Goal: Transaction & Acquisition: Download file/media

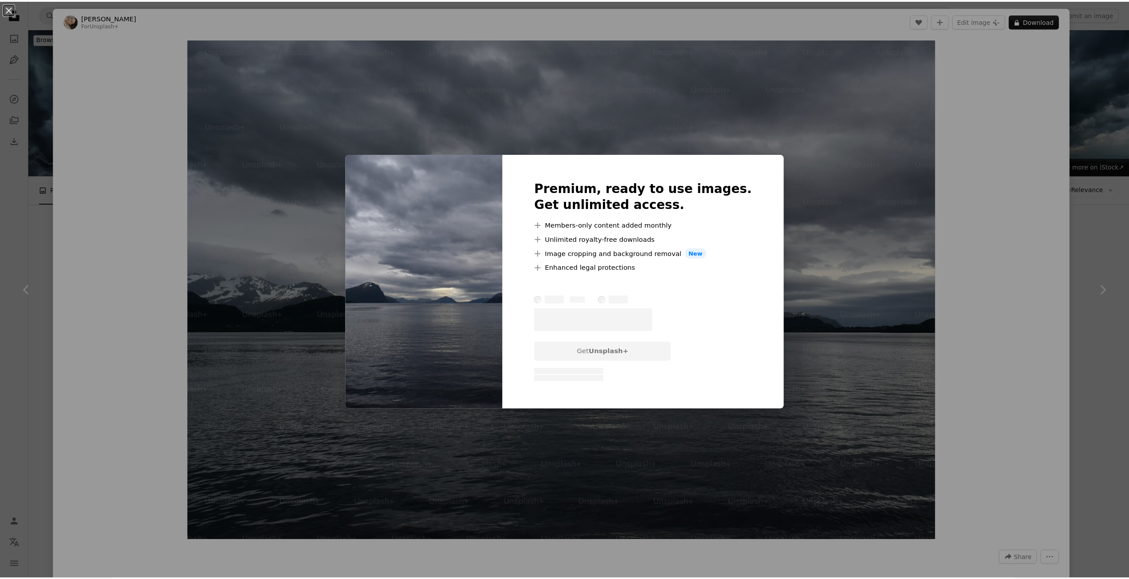
scroll to position [2940, 0]
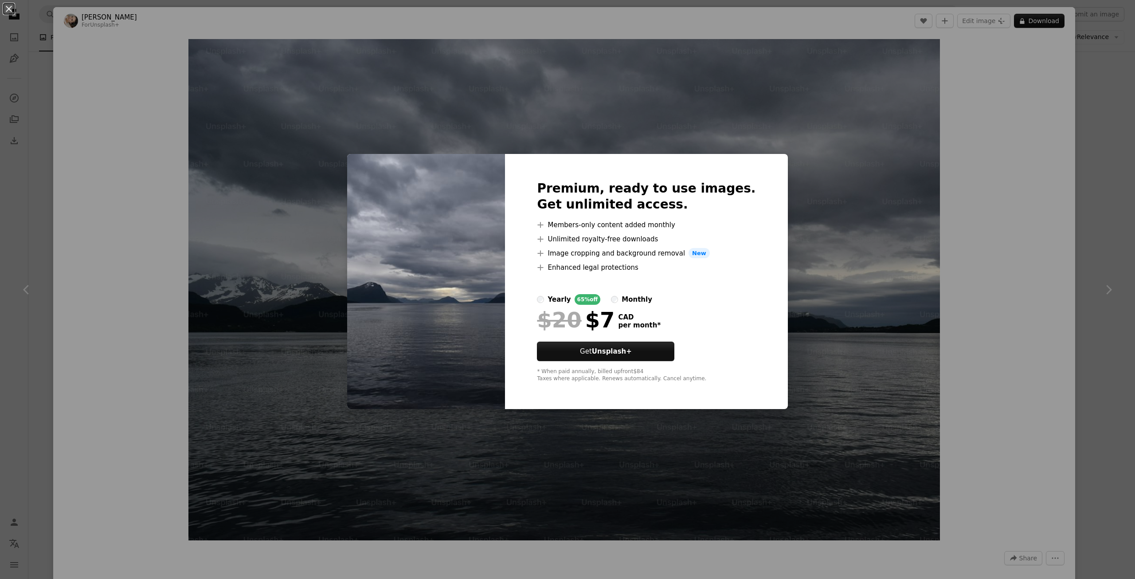
click at [1118, 133] on div "An X shape Premium, ready to use images. Get unlimited access. A plus sign Memb…" at bounding box center [567, 289] width 1135 height 579
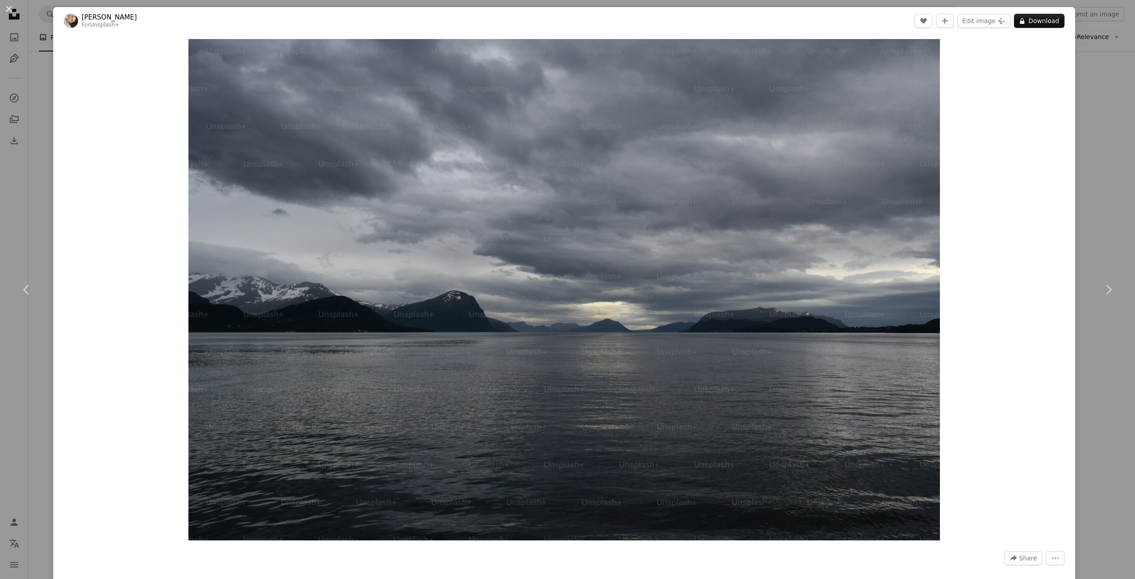
click at [1108, 111] on div "An X shape Chevron left Chevron right [PERSON_NAME] For Unsplash+ A heart A plu…" at bounding box center [567, 289] width 1135 height 579
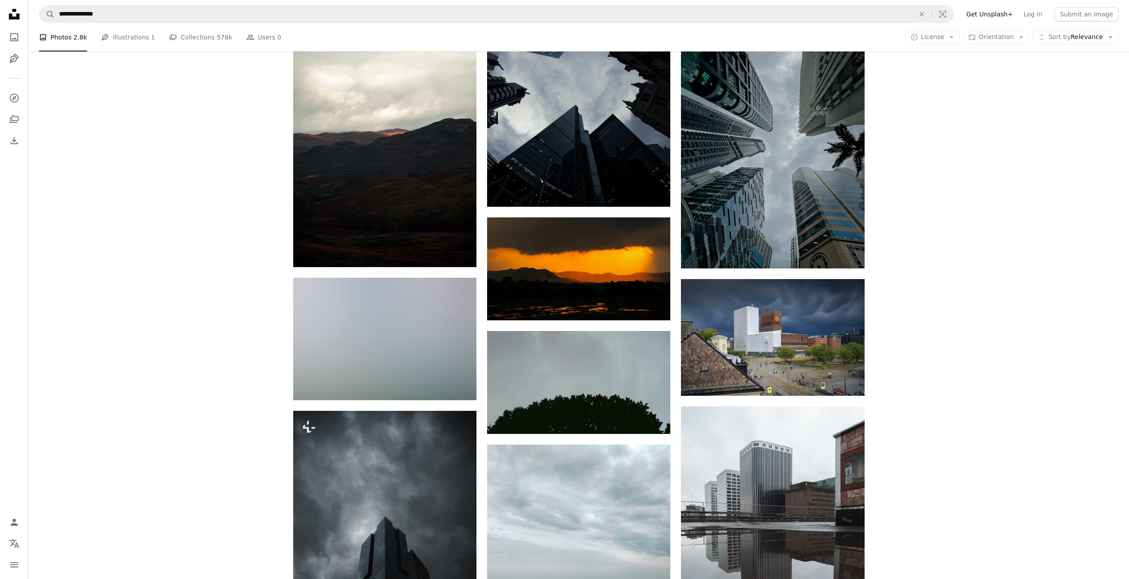
scroll to position [6532, 0]
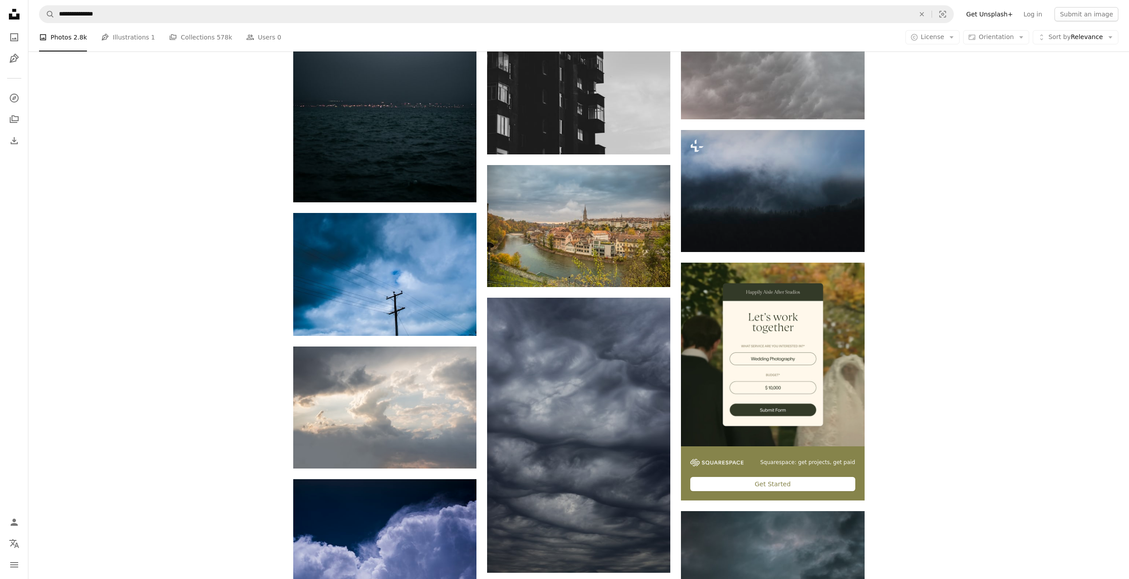
drag, startPoint x: 926, startPoint y: 301, endPoint x: 942, endPoint y: 100, distance: 201.1
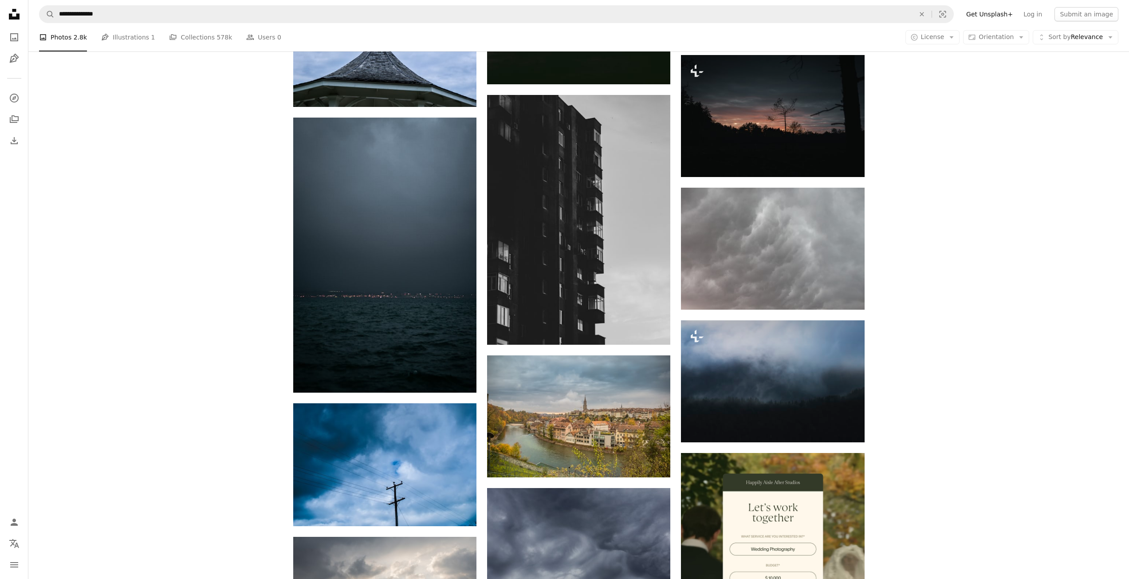
click at [1004, 45] on div "A photo Photos 2.8k Pen Tool Illustrations 1 A stack of folders Collections 578…" at bounding box center [578, 37] width 1079 height 28
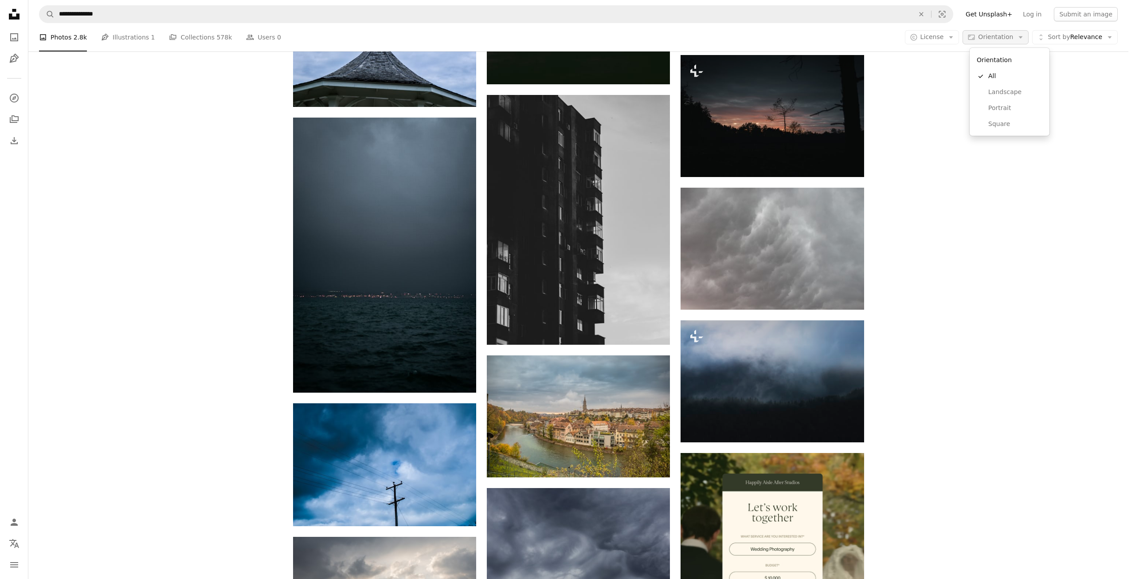
click at [1007, 39] on span "Orientation" at bounding box center [995, 36] width 35 height 7
click at [999, 94] on span "Landscape" at bounding box center [1016, 92] width 54 height 9
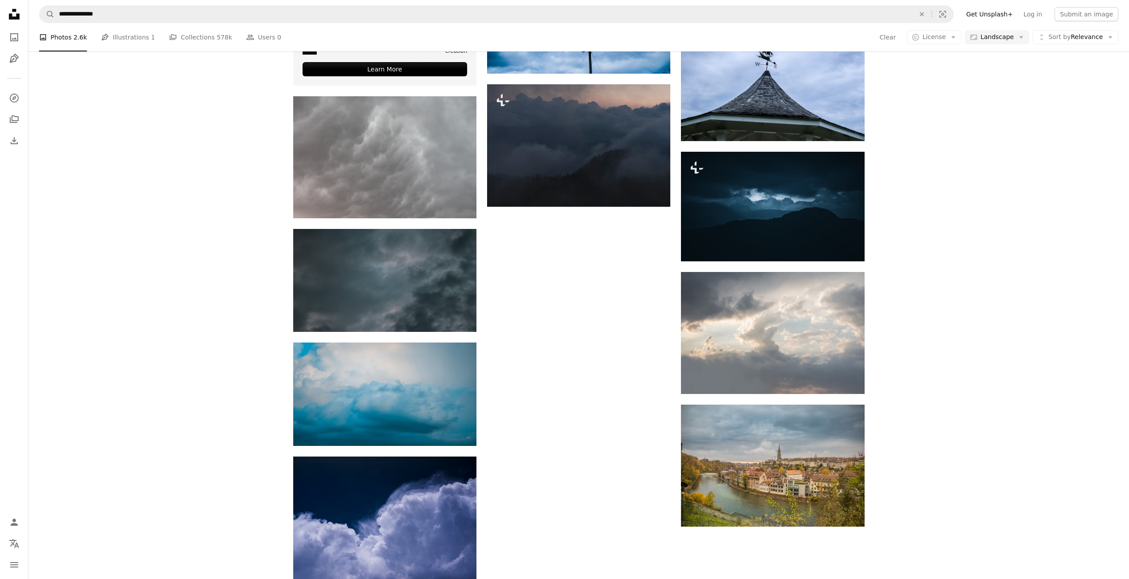
scroll to position [89, 0]
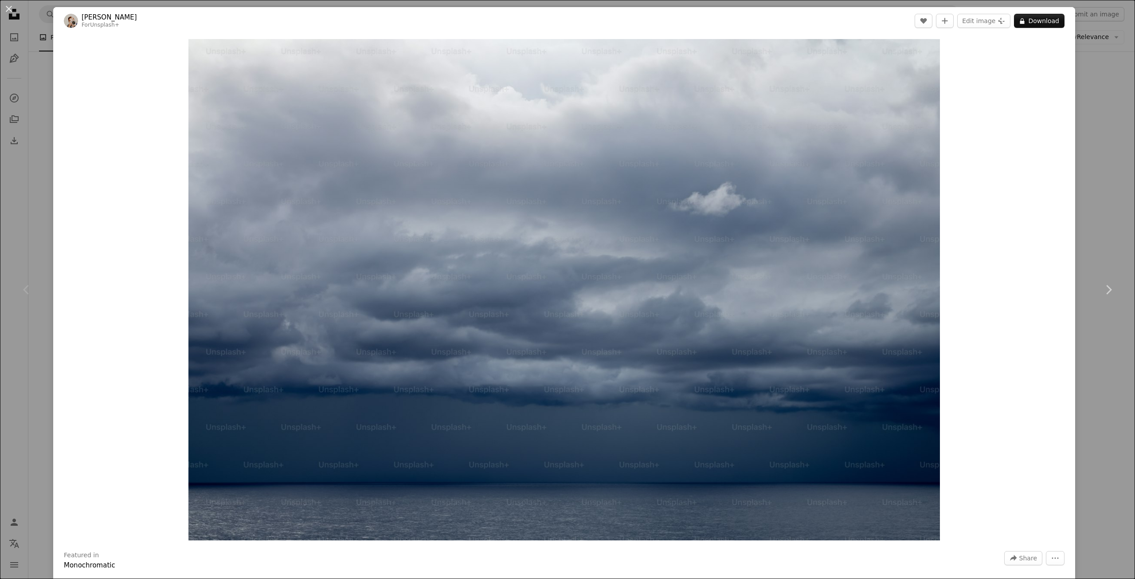
click at [1105, 171] on div "An X shape Chevron left Chevron right [PERSON_NAME] For Unsplash+ A heart A plu…" at bounding box center [567, 289] width 1135 height 579
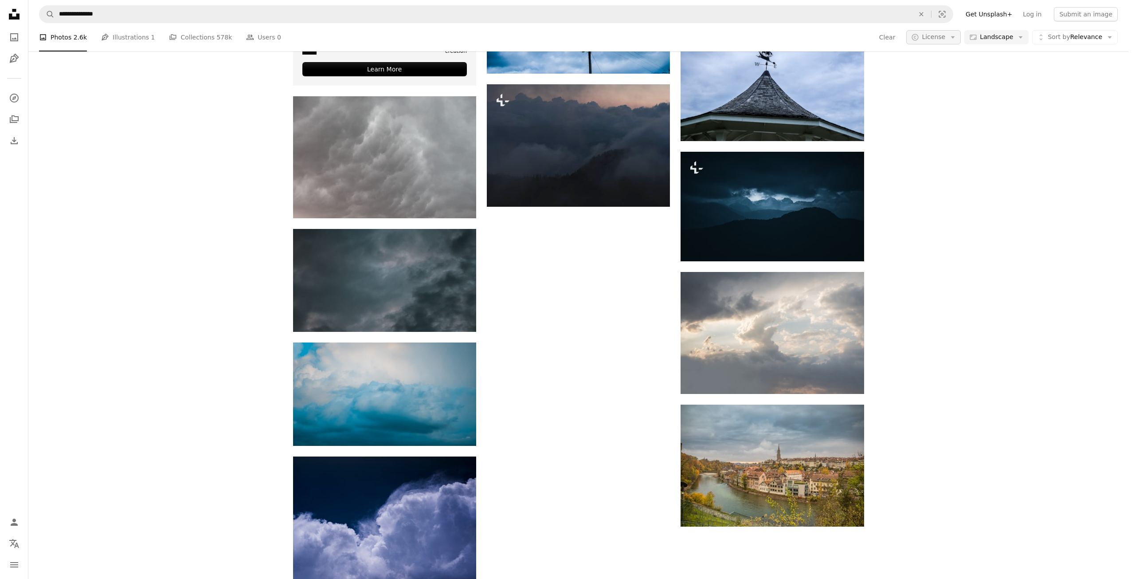
click at [943, 40] on span "License" at bounding box center [934, 36] width 24 height 7
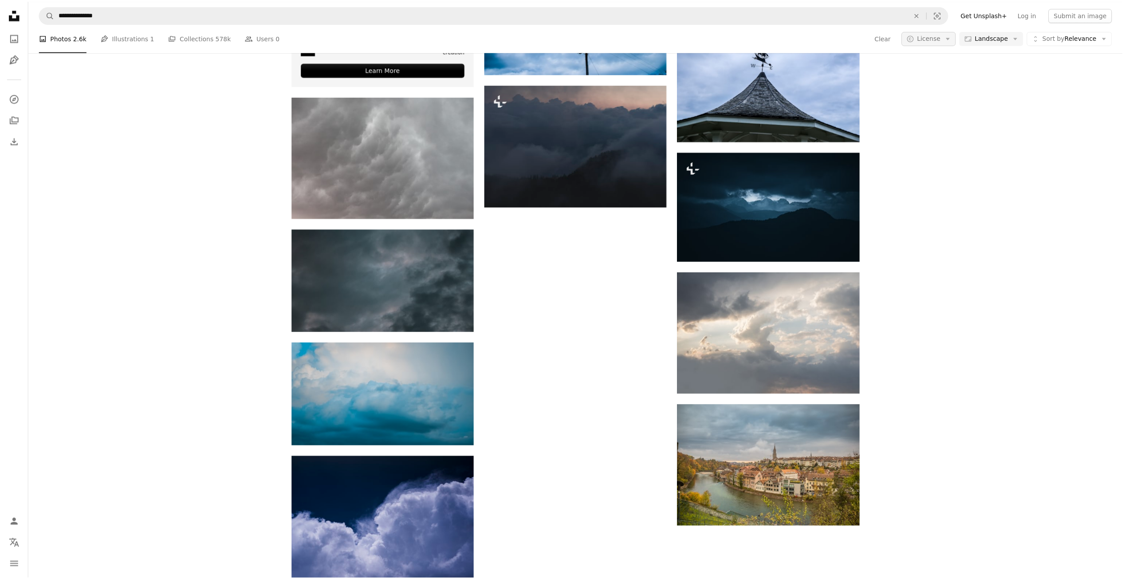
scroll to position [89, 0]
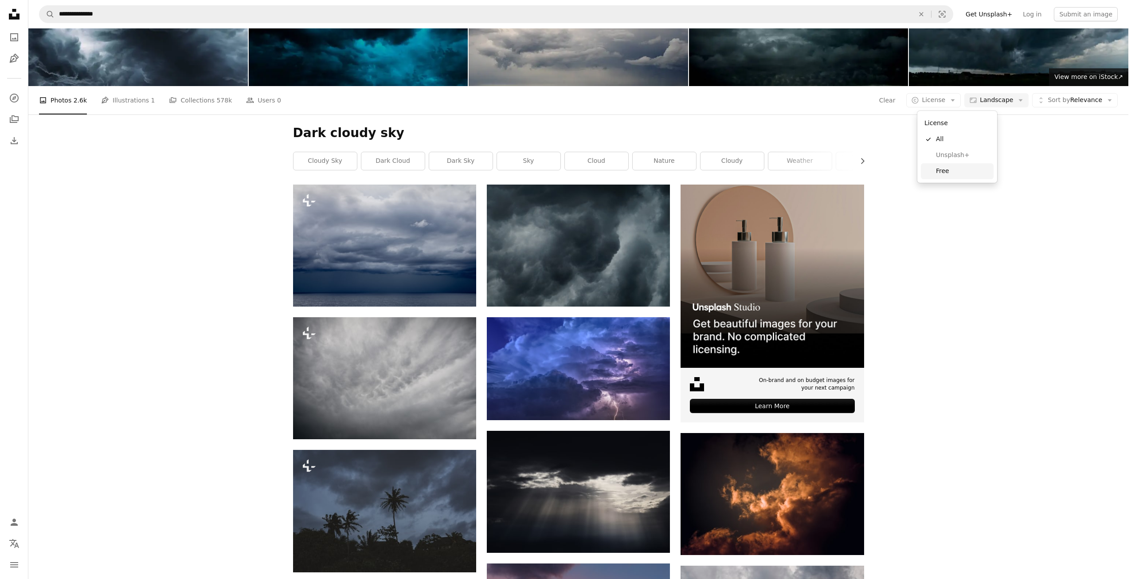
click at [945, 174] on span "Free" at bounding box center [963, 171] width 54 height 9
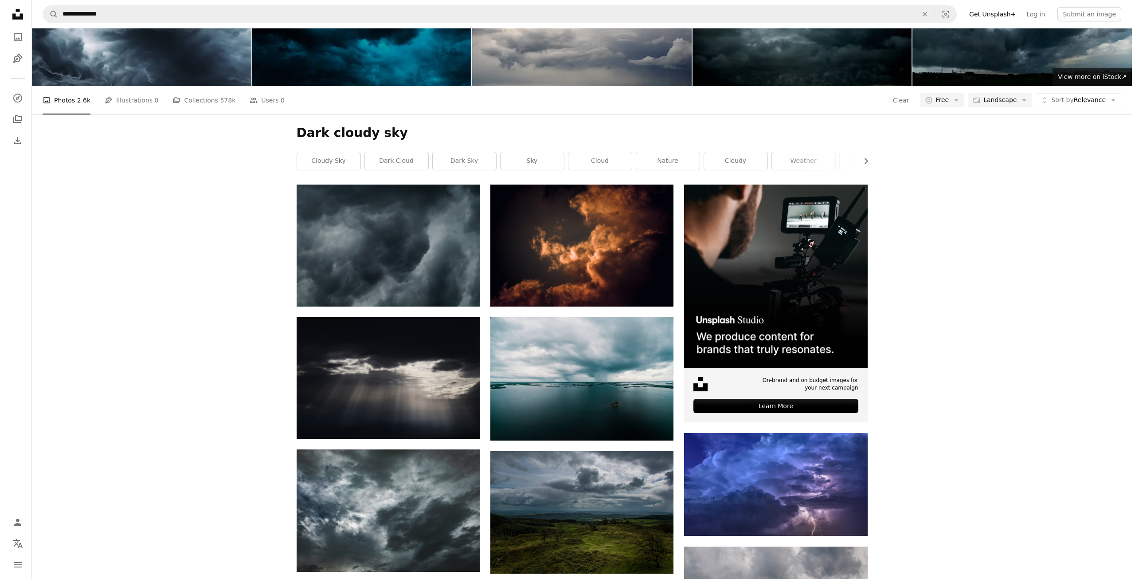
scroll to position [222, 0]
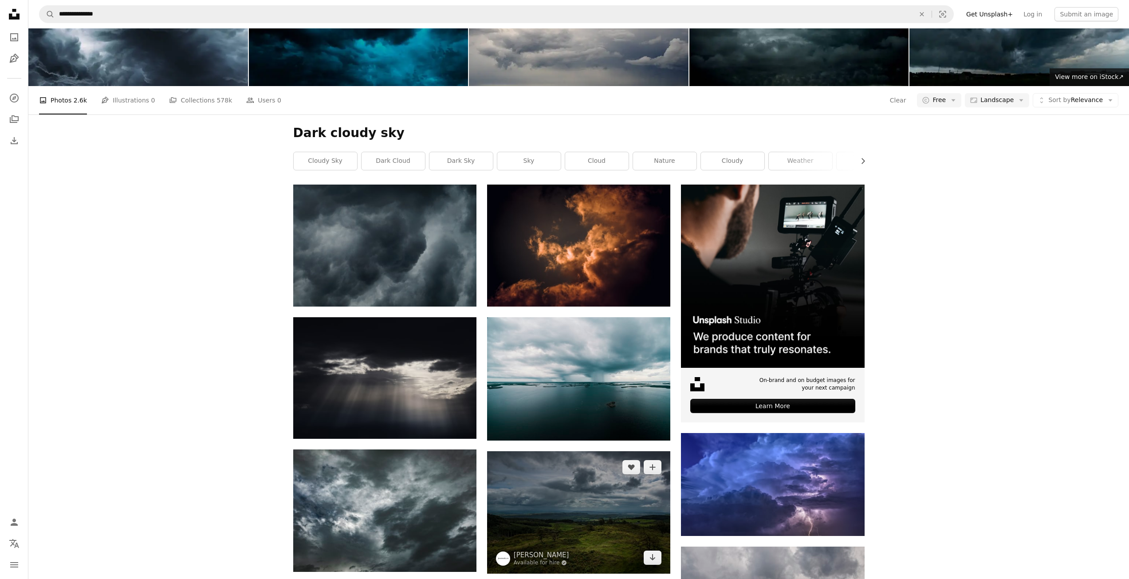
click at [562, 451] on img at bounding box center [578, 512] width 183 height 122
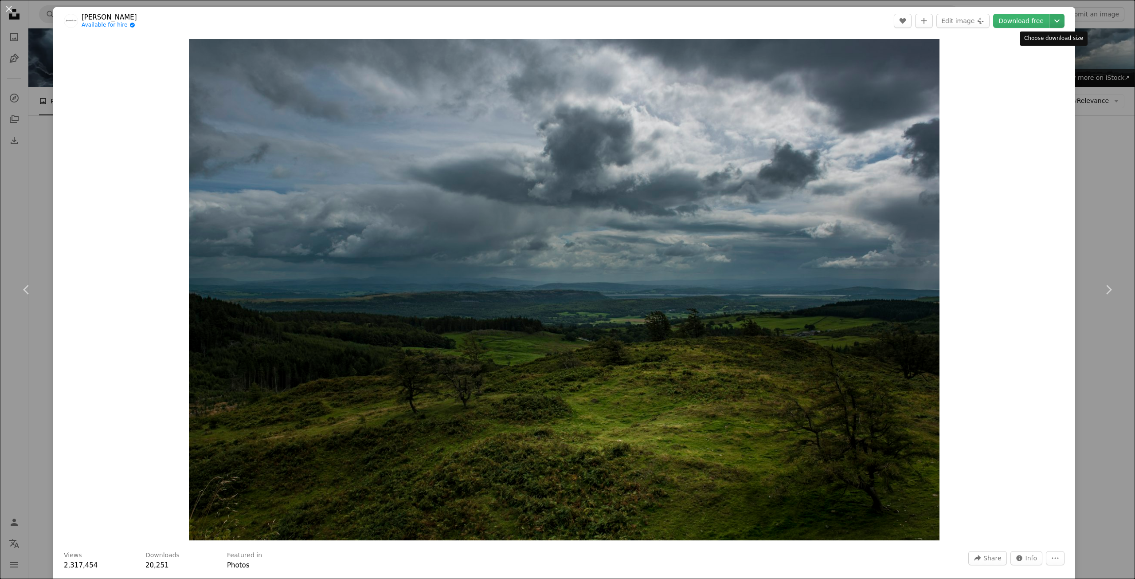
click at [1053, 21] on icon "Chevron down" at bounding box center [1057, 21] width 14 height 11
click at [1013, 101] on span "Original Size ( 6016 x 4015 )" at bounding box center [1019, 98] width 85 height 9
